Goal: Learn about a topic

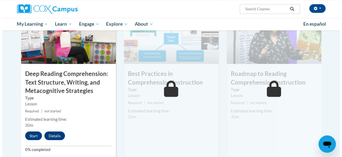
scroll to position [431, 0]
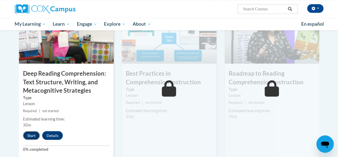
click at [30, 134] on button "Start" at bounding box center [31, 135] width 17 height 9
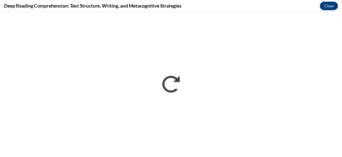
scroll to position [0, 0]
